Goal: Task Accomplishment & Management: Use online tool/utility

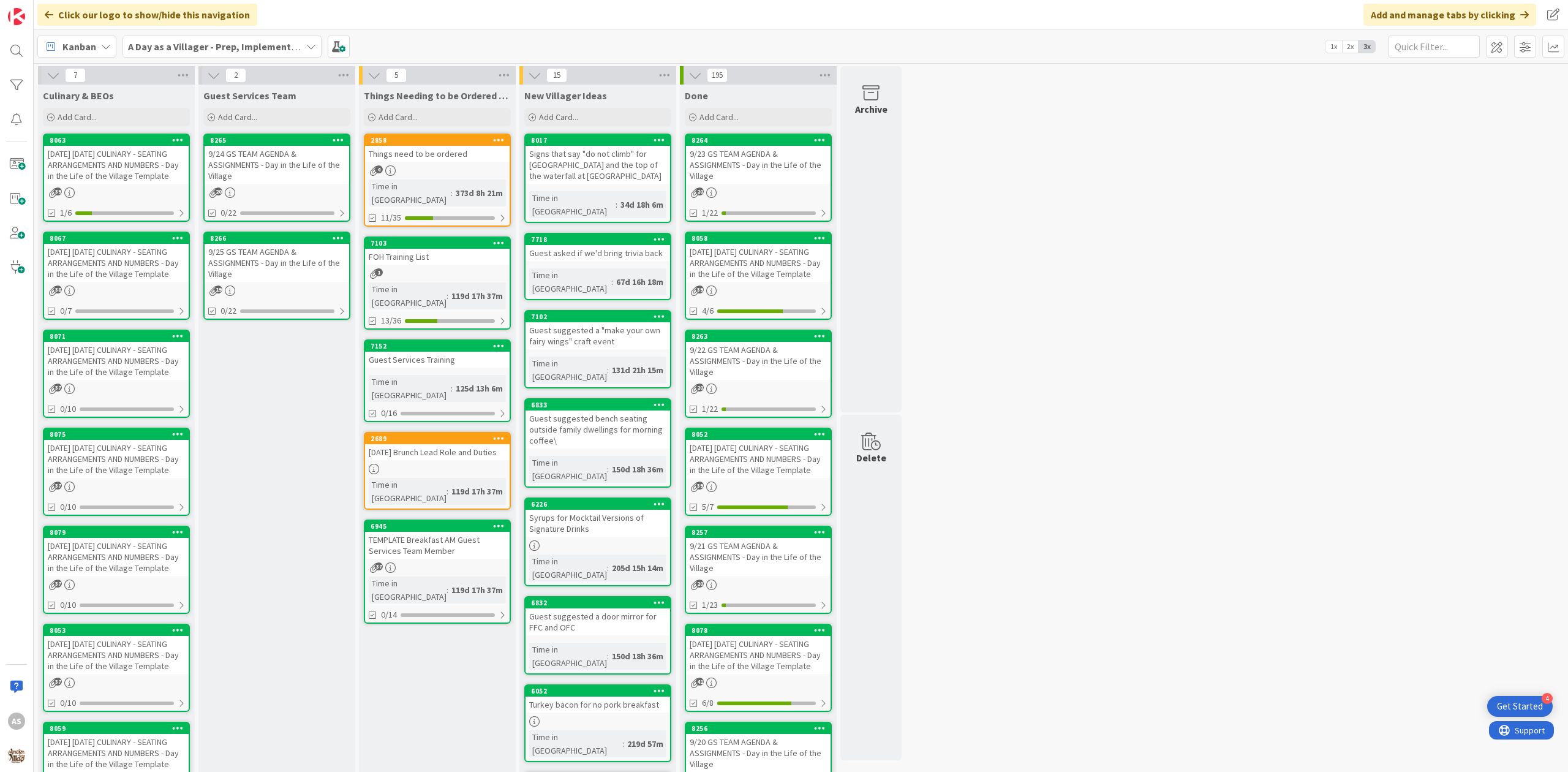
click at [86, 282] on div "[DATE] [DATE] CULINARY - SEATING ARRANGEMENTS AND NUMBERS - Day in the Life of …" at bounding box center [116, 262] width 144 height 38
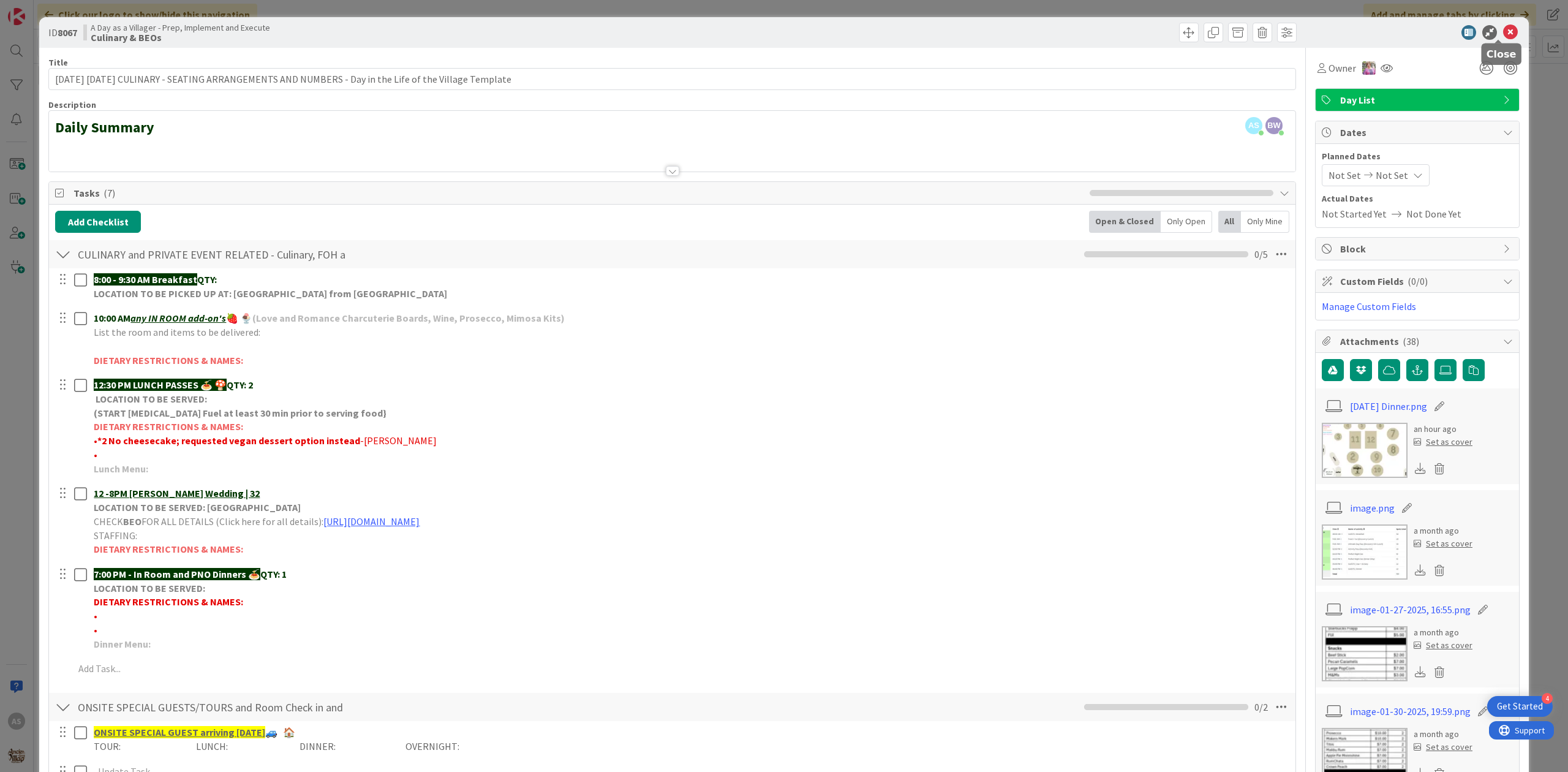
click at [1503, 35] on icon at bounding box center [1510, 32] width 15 height 15
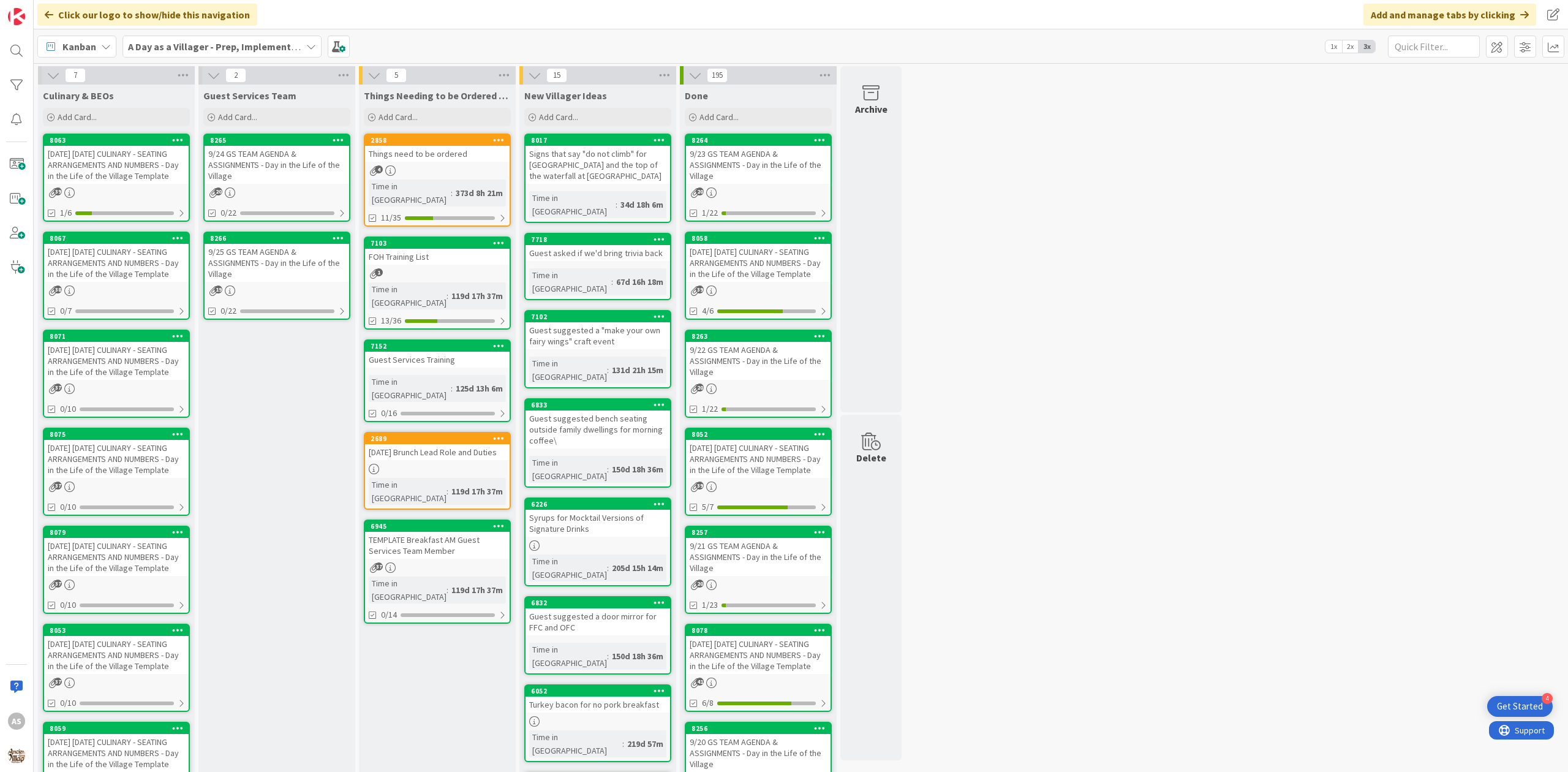
click at [86, 267] on div "[DATE] [DATE] CULINARY - SEATING ARRANGEMENTS AND NUMBERS - Day in the Life of …" at bounding box center [116, 262] width 144 height 38
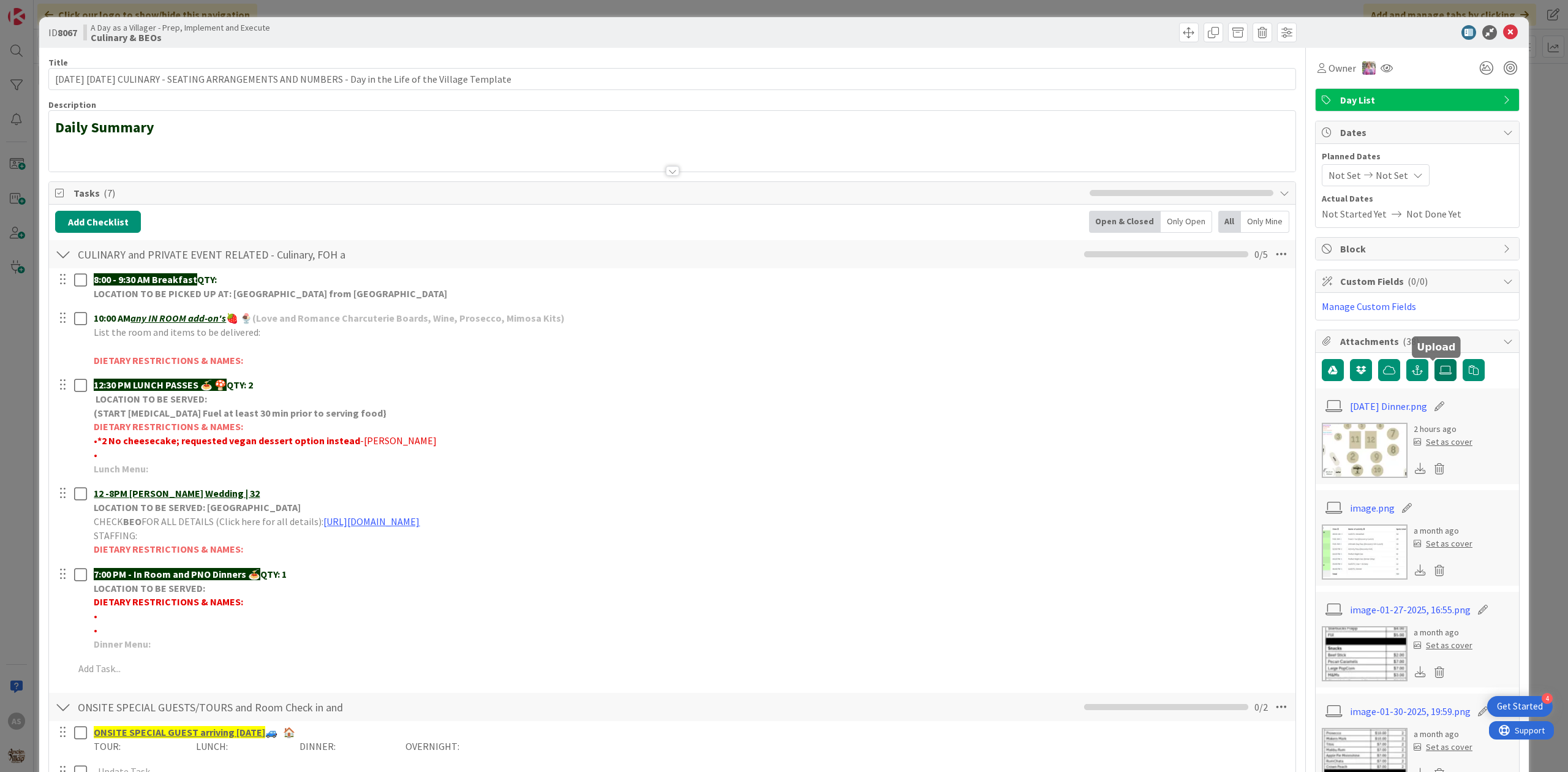
click at [1440, 373] on icon at bounding box center [1445, 370] width 12 height 10
click at [1434, 359] on input "file" at bounding box center [1434, 359] width 0 height 0
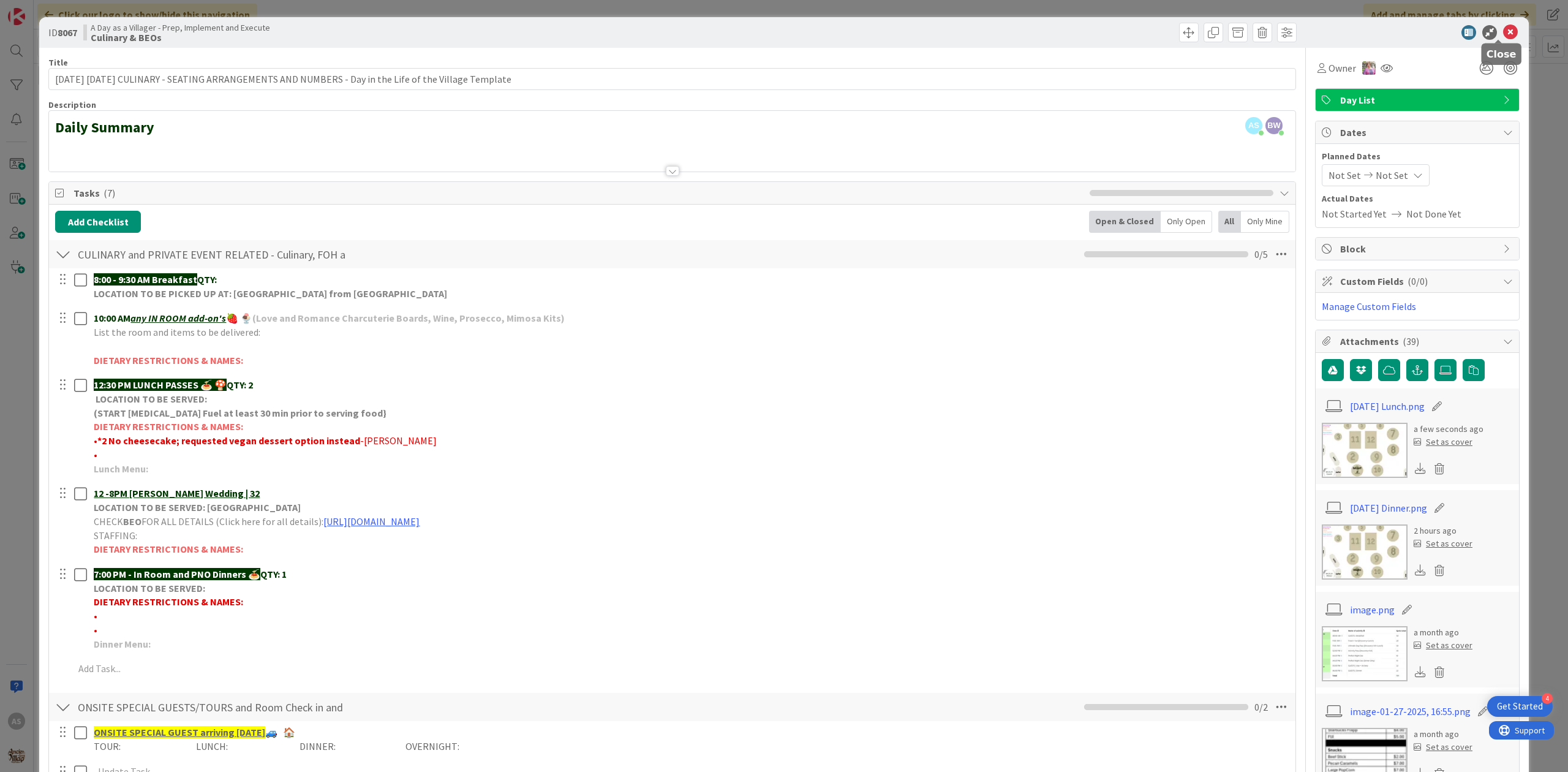
click at [1503, 31] on icon at bounding box center [1510, 32] width 15 height 15
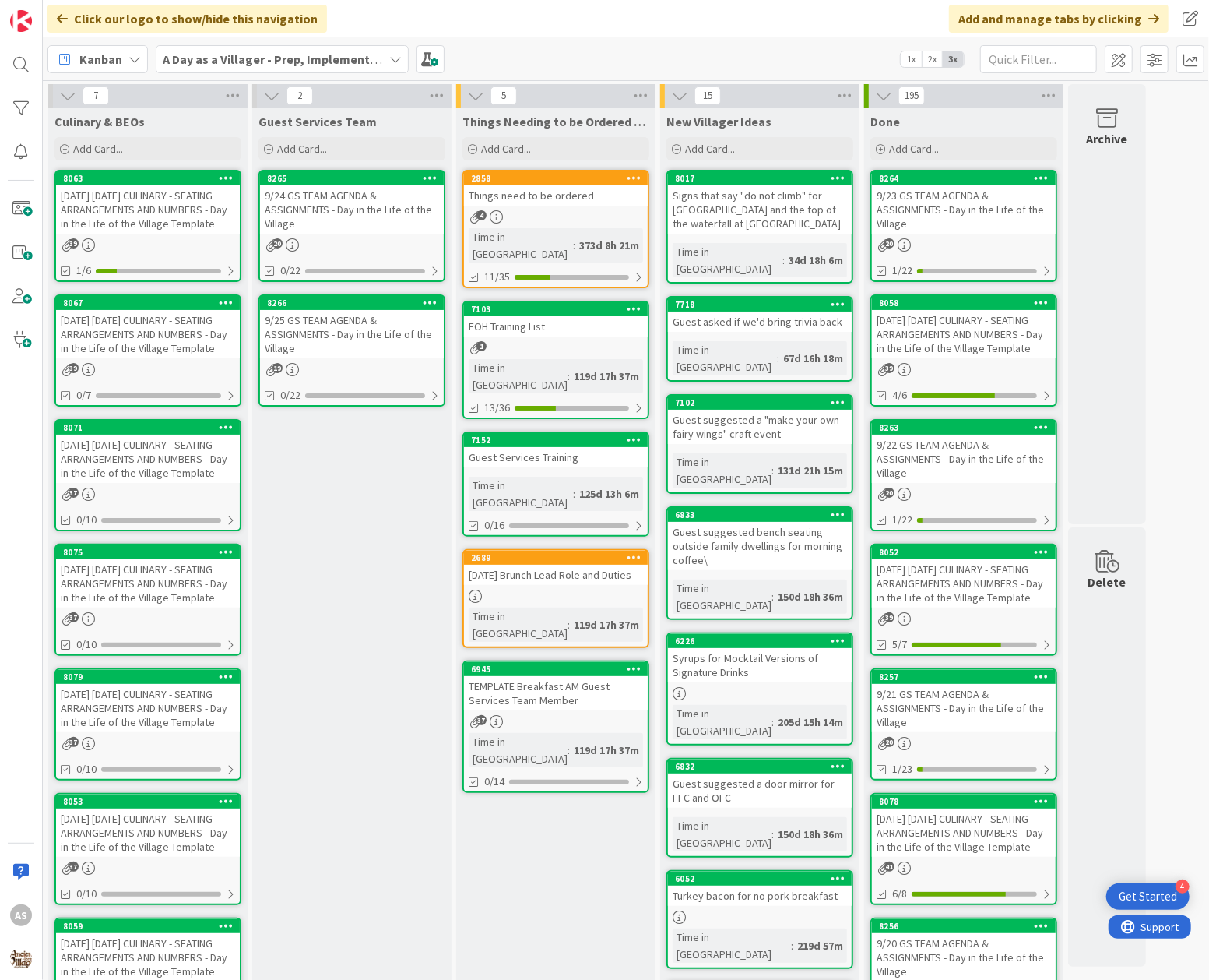
click at [163, 211] on div "[DATE] [DATE] CULINARY - SEATING ARRANGEMENTS AND NUMBERS - Day in the Life of …" at bounding box center [148, 209] width 184 height 48
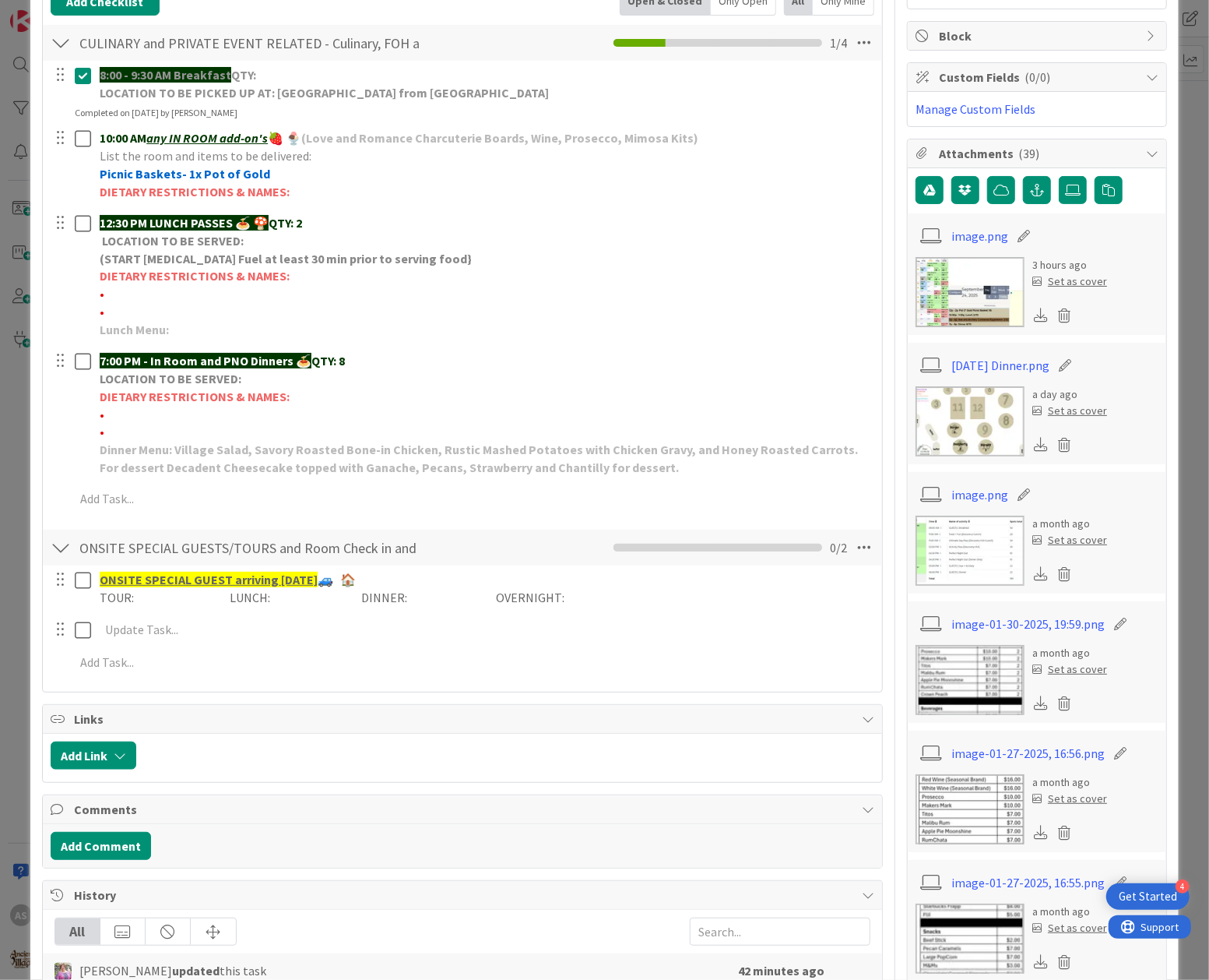
scroll to position [312, 0]
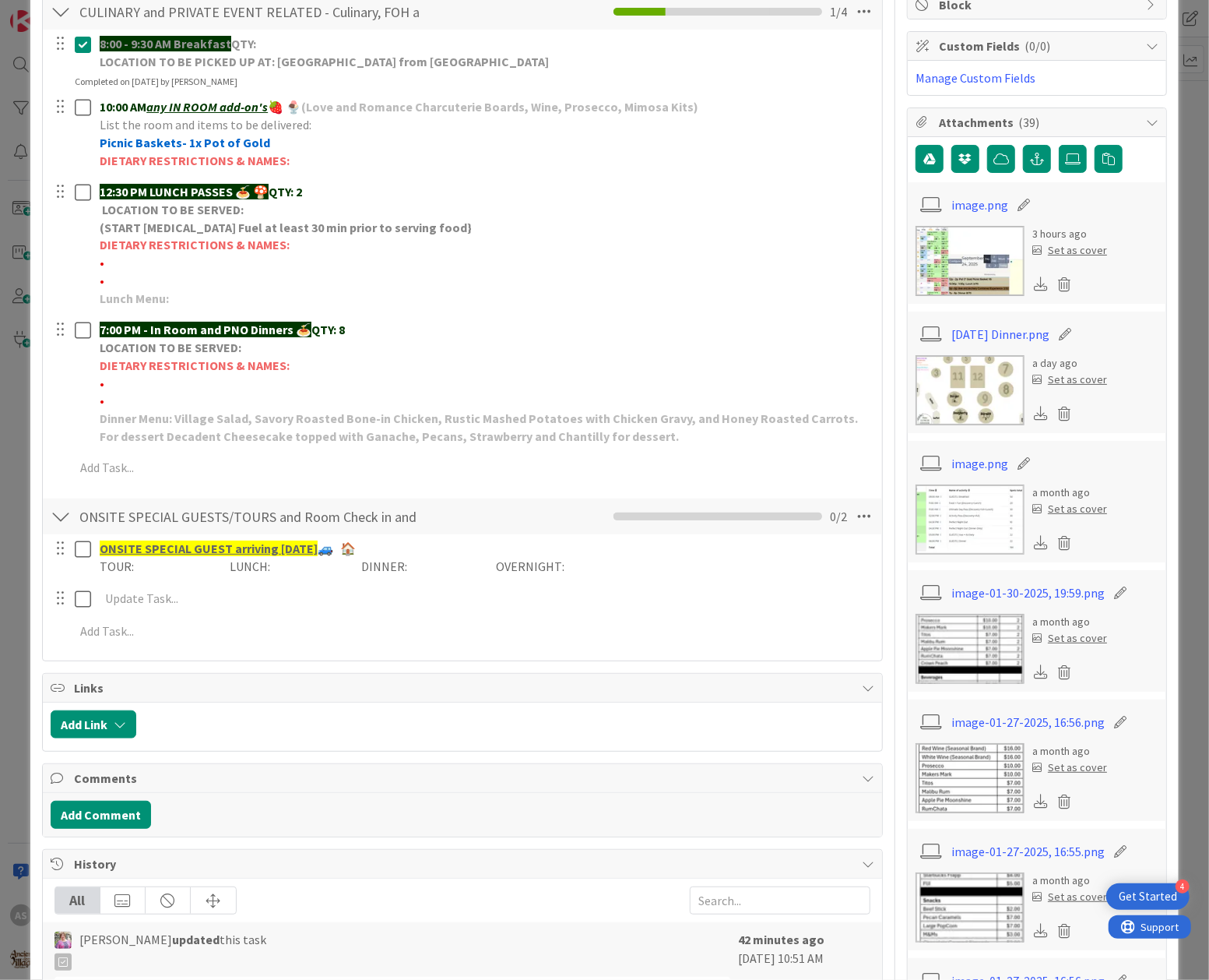
click at [946, 380] on img at bounding box center [970, 390] width 109 height 70
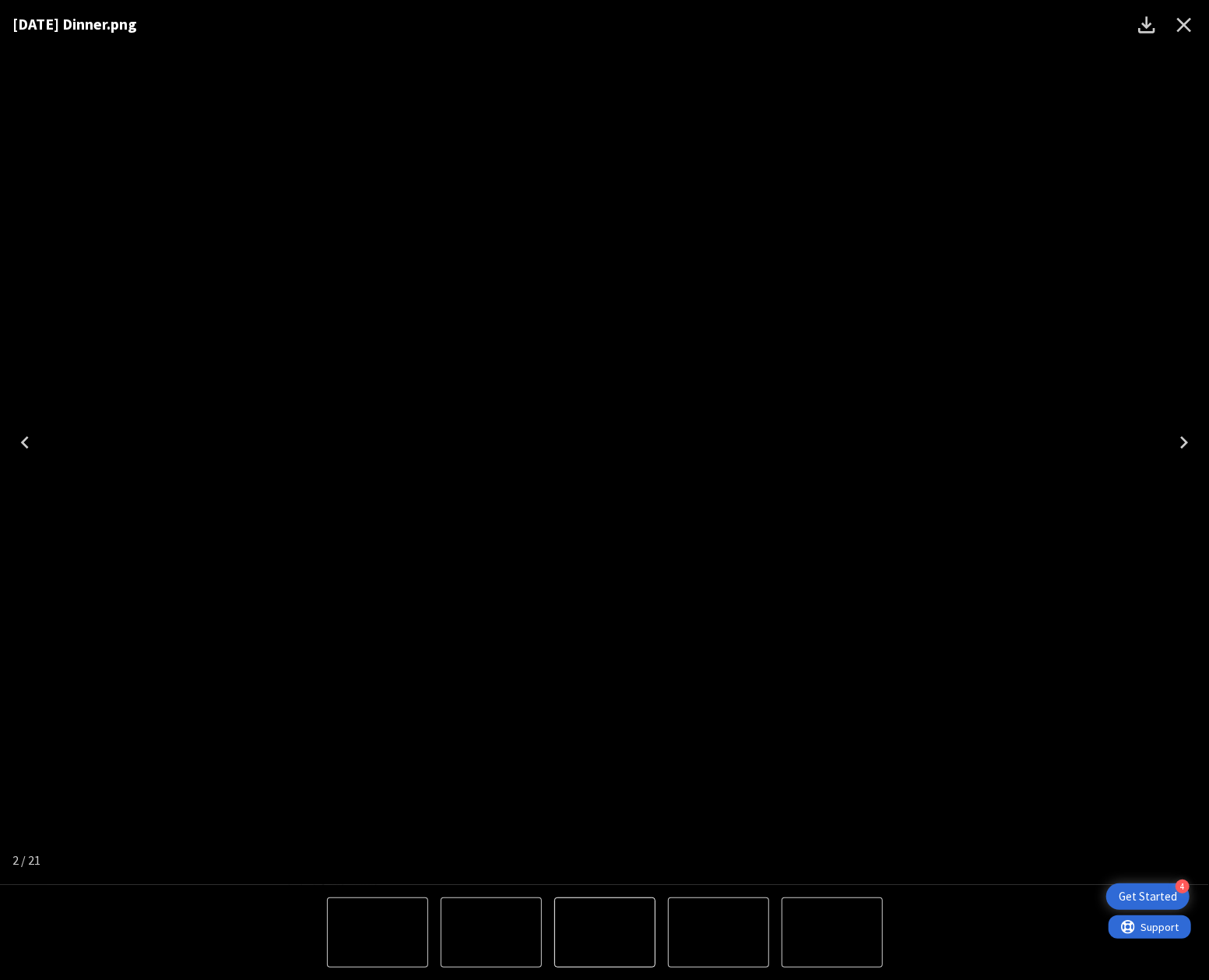
click at [1177, 29] on icon "Close" at bounding box center [1184, 24] width 25 height 25
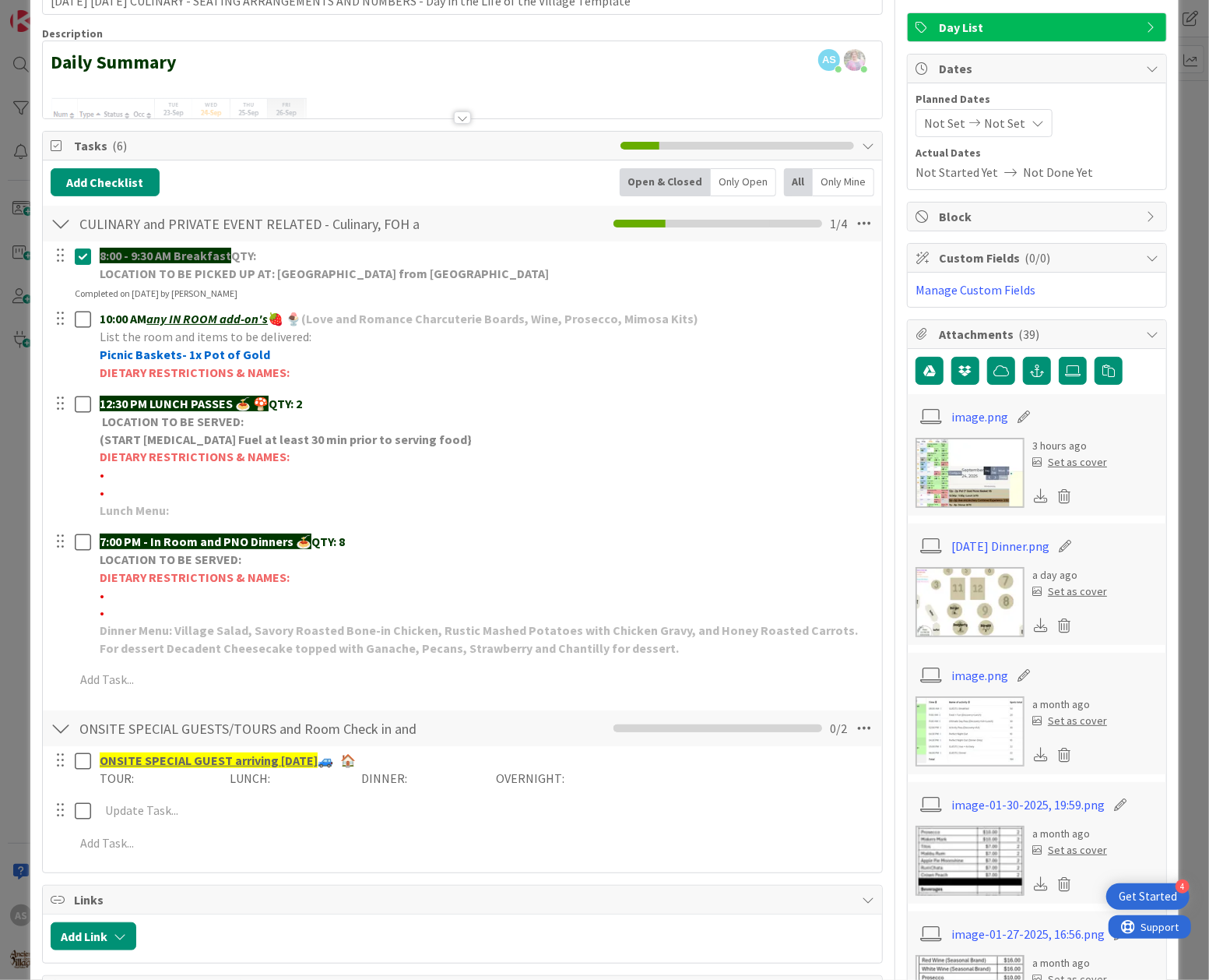
scroll to position [0, 0]
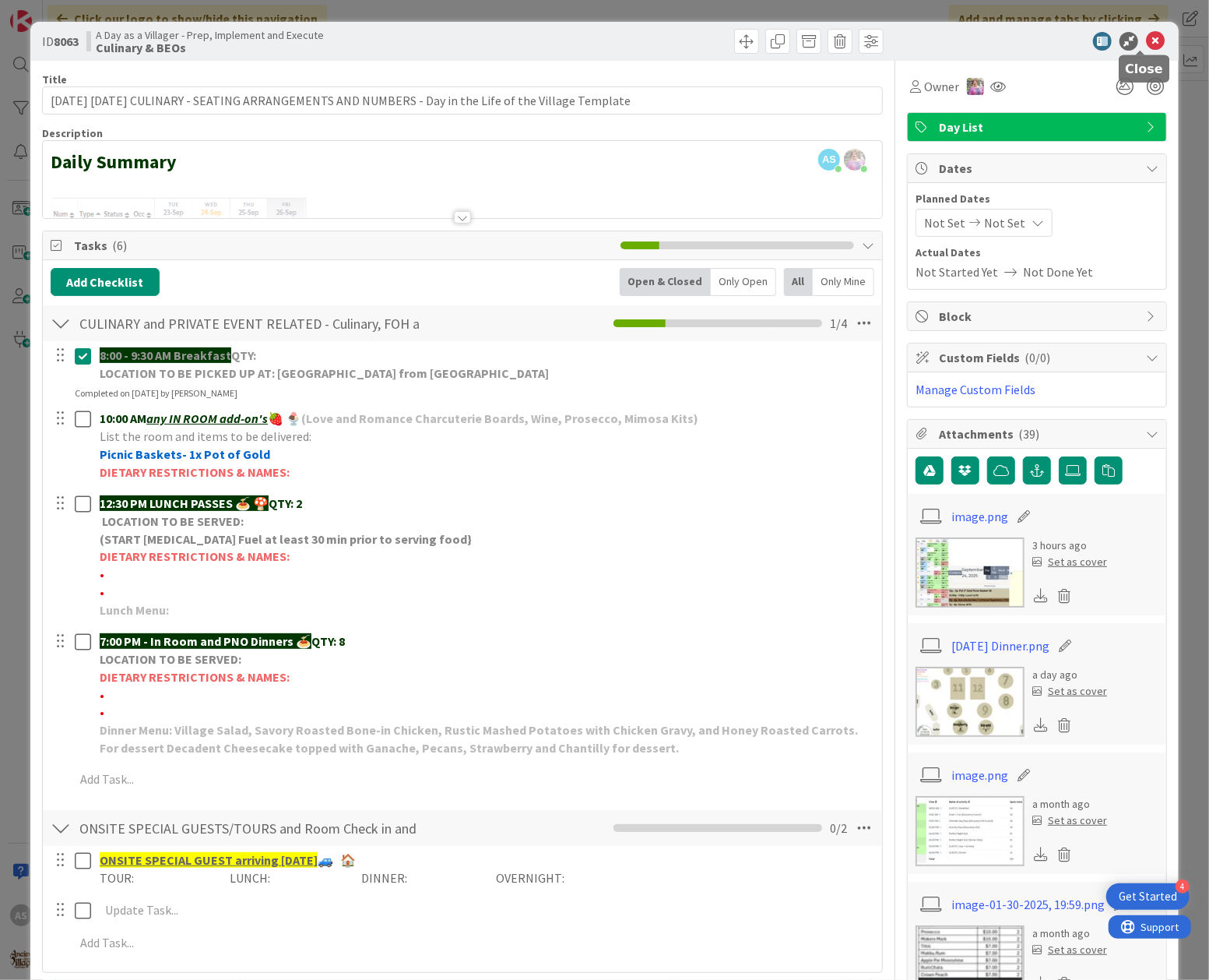
click at [1146, 44] on icon at bounding box center [1155, 41] width 19 height 19
